Goal: Find specific page/section: Find specific page/section

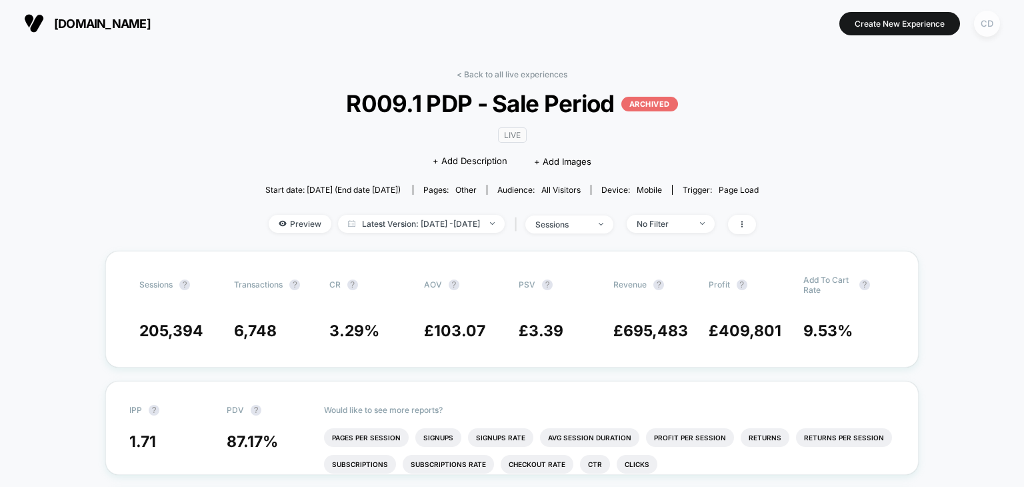
click at [980, 25] on div "CD" at bounding box center [987, 24] width 26 height 26
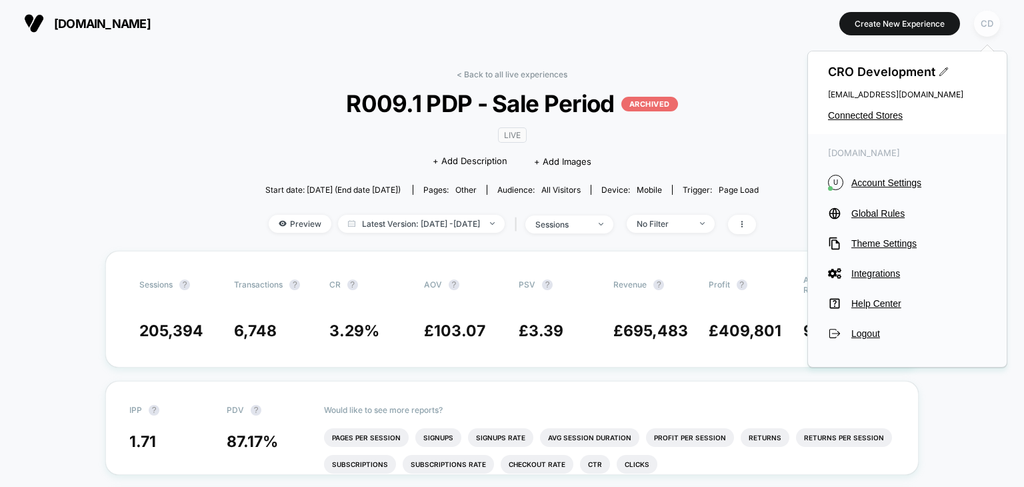
click at [980, 25] on div "CD" at bounding box center [987, 24] width 26 height 26
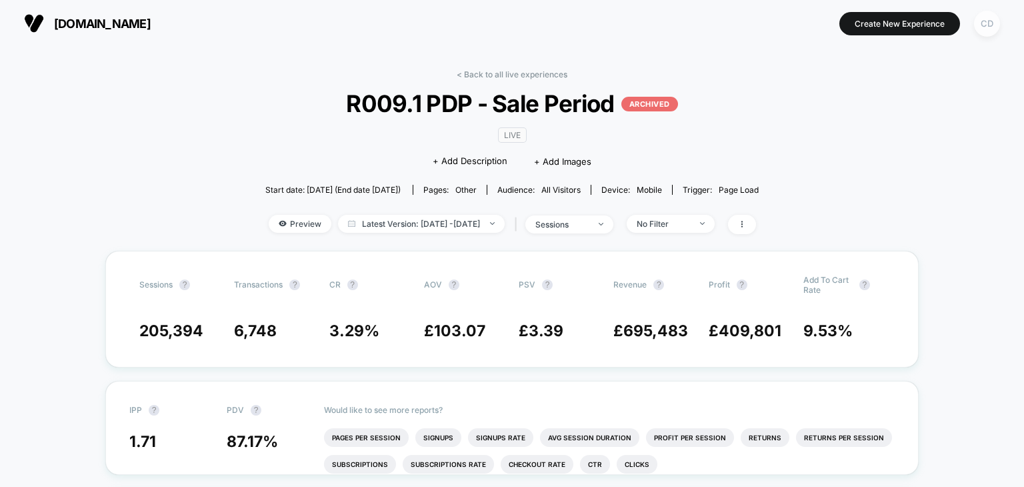
click at [982, 29] on div "CD" at bounding box center [987, 24] width 26 height 26
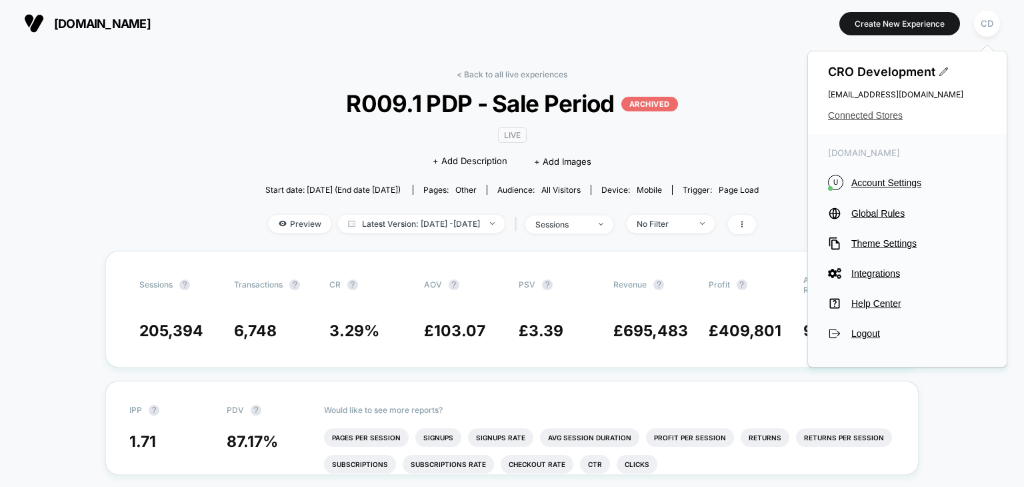
click at [854, 119] on span "Connected Stores" at bounding box center [907, 115] width 159 height 11
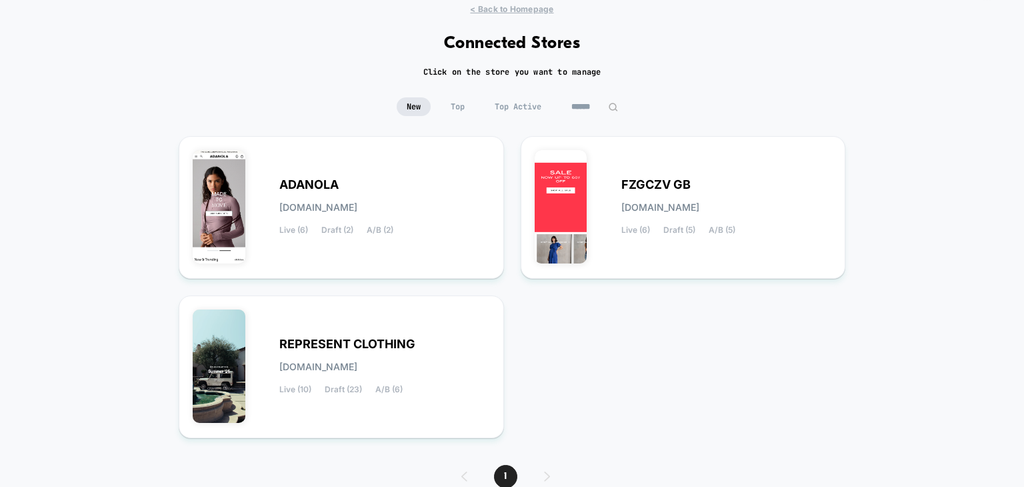
scroll to position [67, 0]
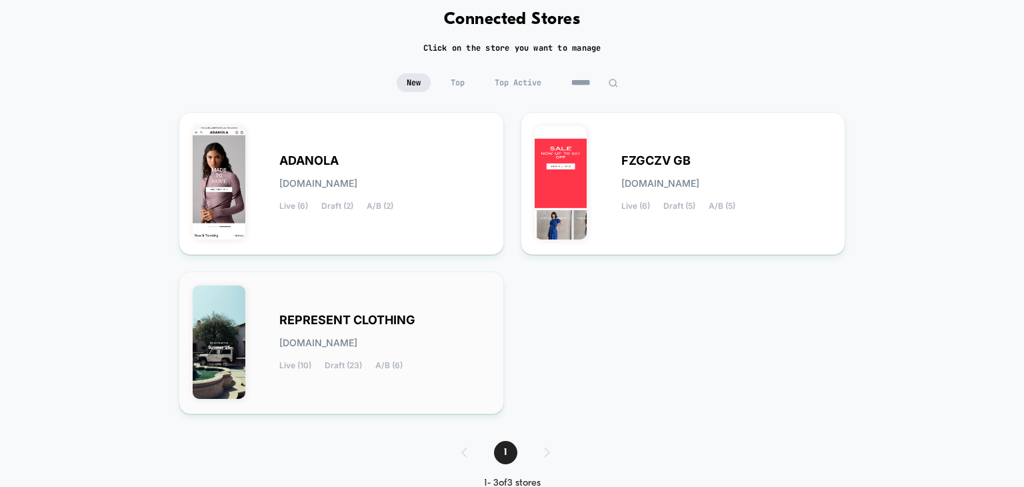
click at [419, 319] on div "REPRESENT CLOTHING [DOMAIN_NAME] Live (10) Draft (23) A/B (6)" at bounding box center [384, 342] width 211 height 55
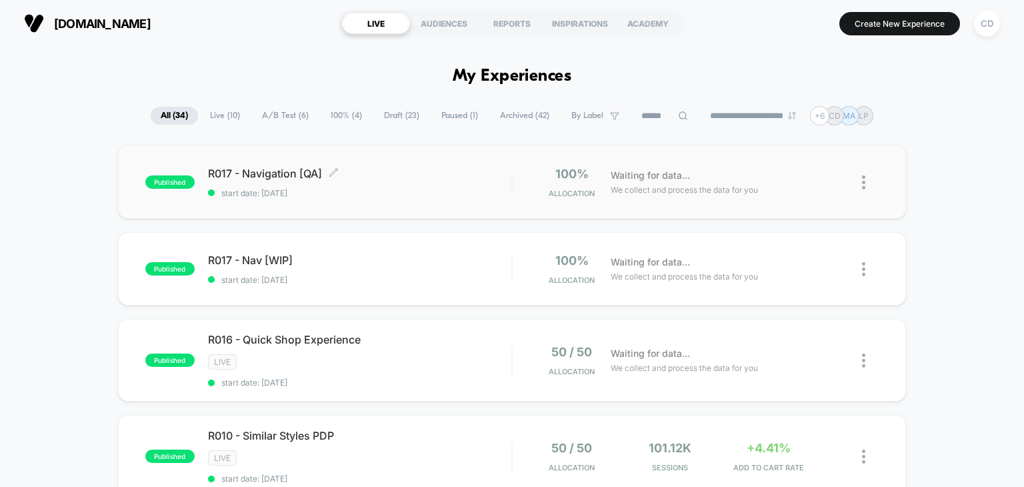
click at [275, 171] on span "R017 - Navigation [QA] Click to edit experience details" at bounding box center [360, 173] width 304 height 13
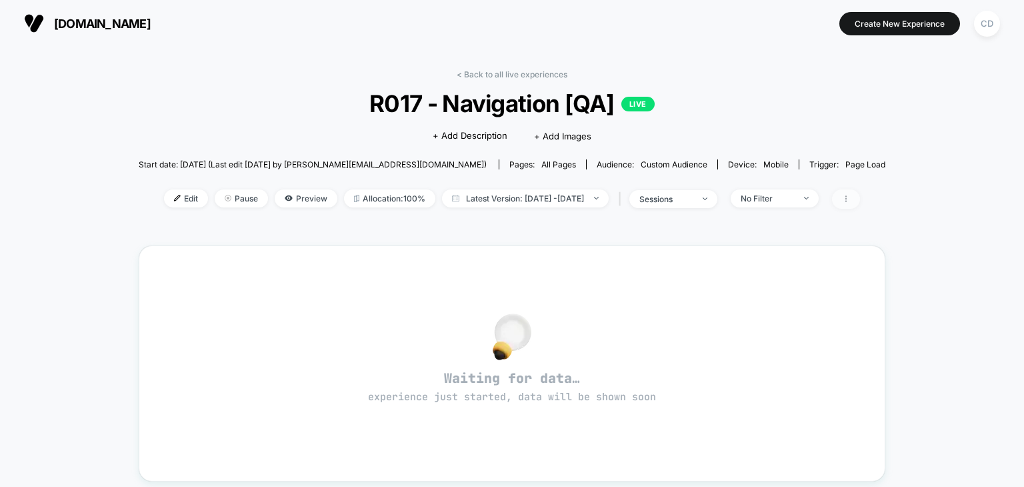
click at [850, 198] on icon at bounding box center [846, 199] width 8 height 8
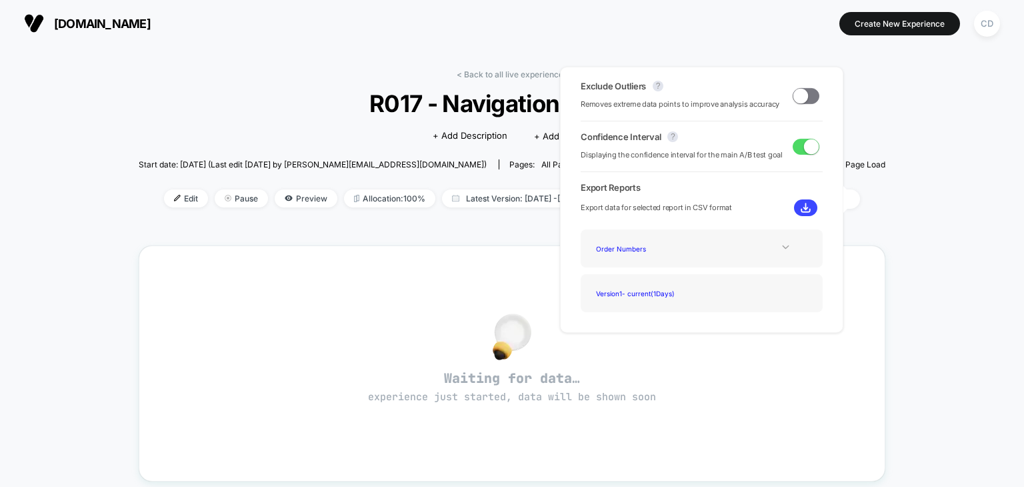
click at [782, 243] on icon at bounding box center [786, 247] width 10 height 10
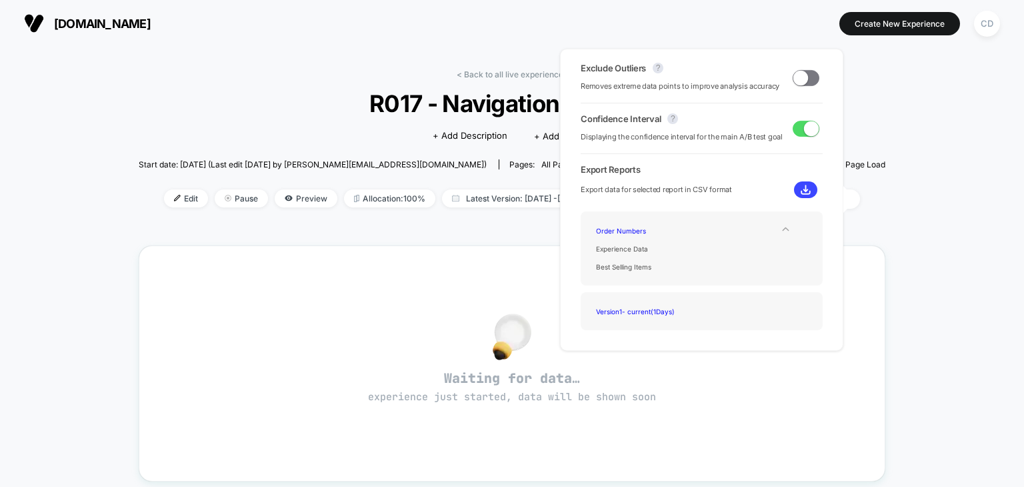
click at [783, 229] on icon at bounding box center [785, 229] width 7 height 4
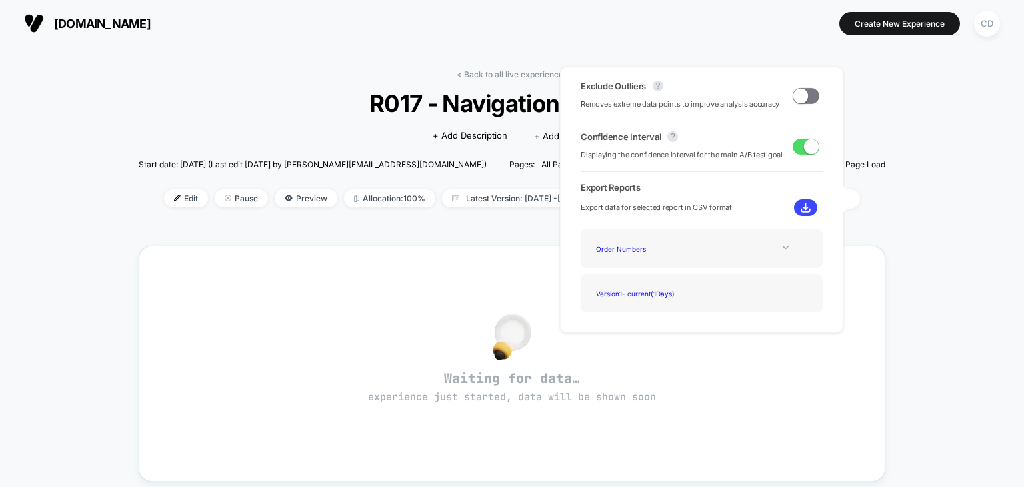
click at [915, 225] on div "< Back to all live experiences R017 - Navigation [QA] LIVE Click to edit experi…" at bounding box center [512, 419] width 1024 height 745
